Goal: Find specific page/section

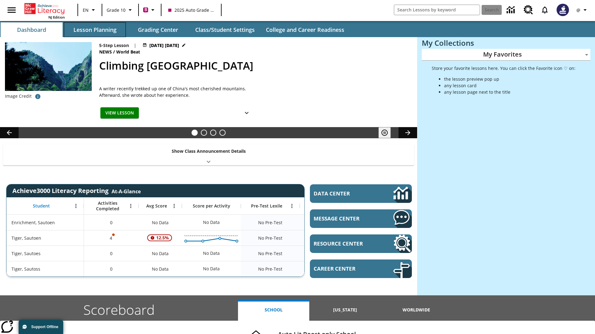
click at [95, 30] on button "Lesson Planning" at bounding box center [95, 29] width 62 height 15
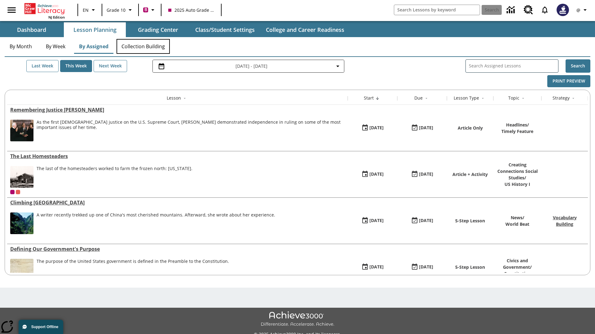
click at [143, 46] on button "Collection Building" at bounding box center [142, 46] width 53 height 15
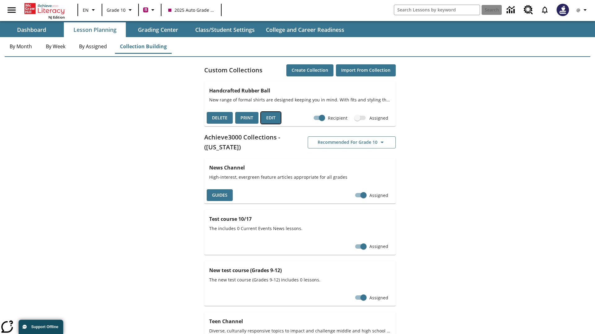
click at [271, 118] on button "Edit" at bounding box center [271, 118] width 20 height 12
